Goal: Submit feedback/report problem: Submit feedback/report problem

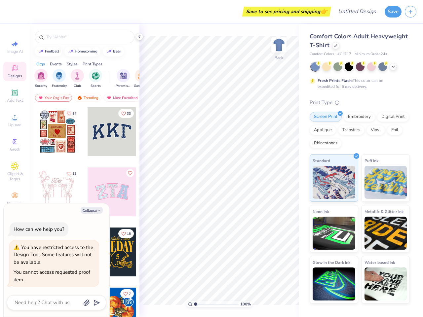
click at [393, 12] on button "Save" at bounding box center [392, 12] width 17 height 12
click at [410, 12] on line "button" at bounding box center [410, 12] width 3 height 0
click at [15, 47] on icon at bounding box center [15, 44] width 8 height 8
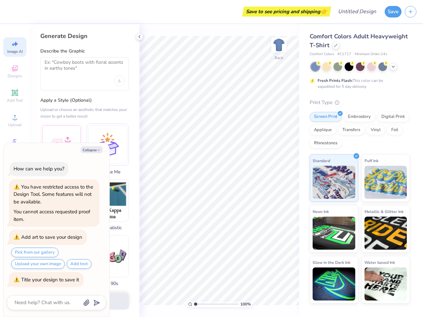
click at [15, 71] on icon at bounding box center [15, 68] width 8 height 8
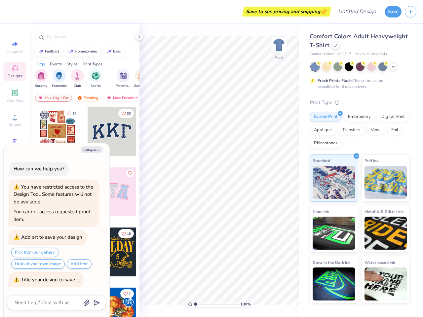
click at [15, 96] on icon at bounding box center [15, 93] width 8 height 8
click at [15, 120] on circle at bounding box center [15, 120] width 4 height 4
click at [15, 145] on div "Collapse How can we help you? You have restricted access to the Design Tool. So…" at bounding box center [57, 230] width 106 height 174
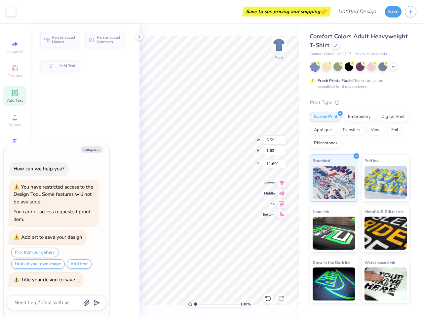
click at [15, 172] on div "How can we help you?" at bounding box center [39, 168] width 51 height 7
type textarea "x"
